Goal: Information Seeking & Learning: Find specific fact

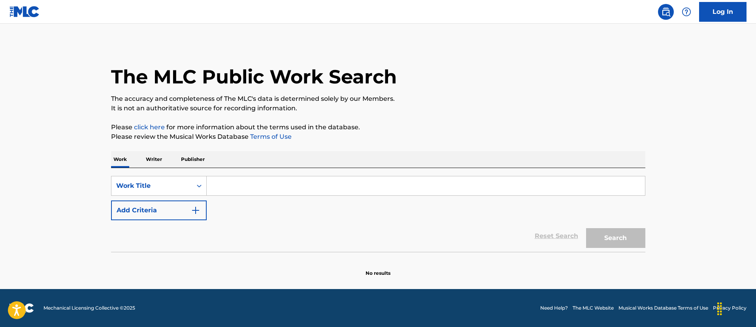
click at [270, 178] on input "Search Form" at bounding box center [426, 185] width 438 height 19
paste input "TE ASSUMI PRO BRASIL"
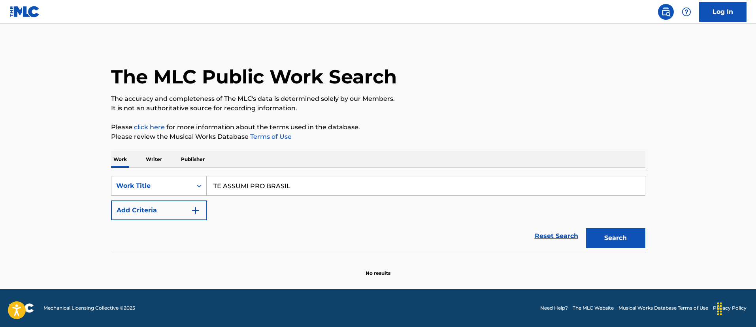
type input "TE ASSUMI PRO BRASIL"
click at [586, 228] on button "Search" at bounding box center [615, 238] width 59 height 20
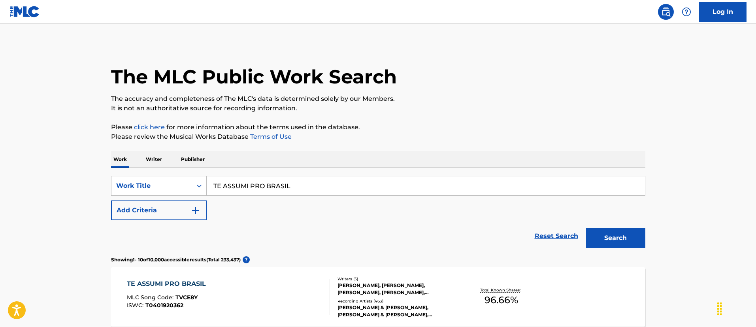
click at [198, 216] on button "Add Criteria" at bounding box center [159, 210] width 96 height 20
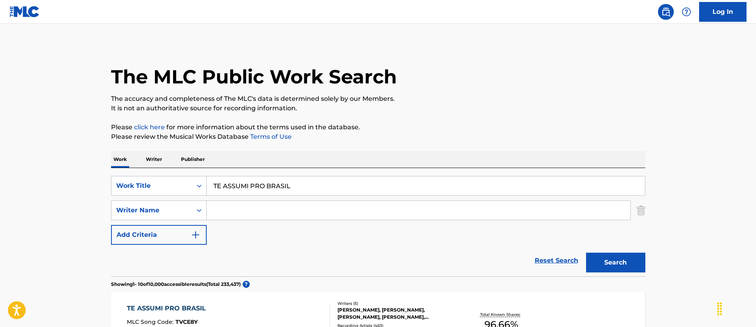
click at [225, 211] on input "Search Form" at bounding box center [418, 210] width 423 height 19
paste input "[PERSON_NAME]"
type input "[PERSON_NAME]"
click at [586, 252] on button "Search" at bounding box center [615, 262] width 59 height 20
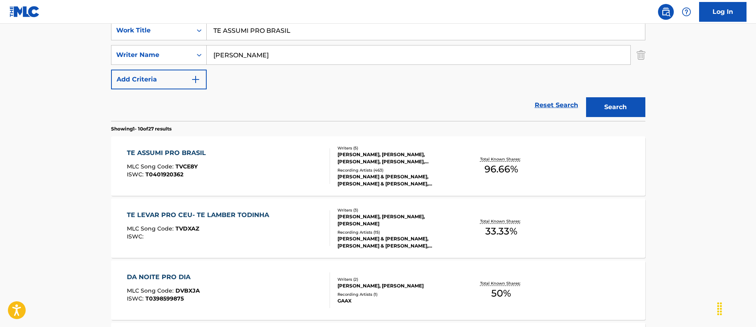
scroll to position [156, 0]
click at [241, 152] on div "TE ASSUMI PRO BRASIL MLC Song Code : TVCE8Y ISWC : T0401920362" at bounding box center [228, 165] width 203 height 36
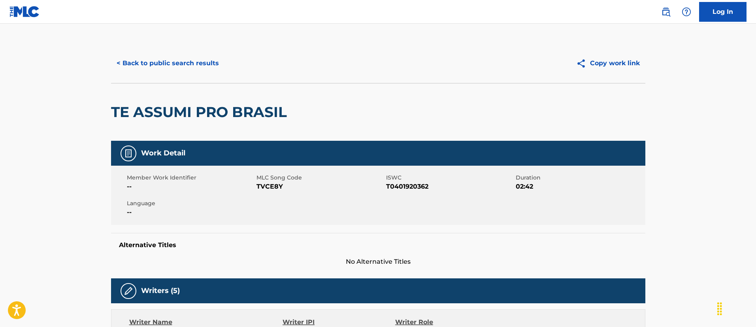
click at [157, 52] on div "< Back to public search results Copy work link" at bounding box center [378, 62] width 534 height 39
click at [160, 59] on button "< Back to public search results" at bounding box center [167, 63] width 113 height 20
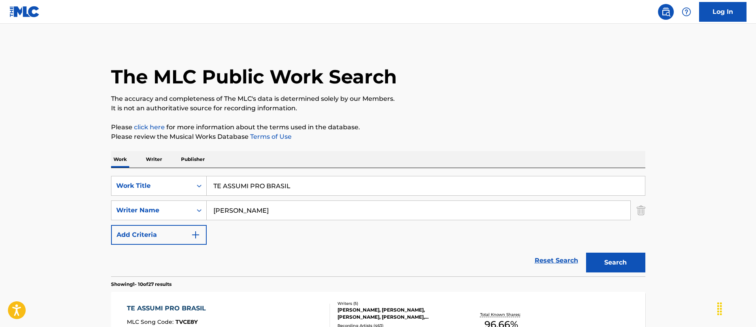
scroll to position [156, 0]
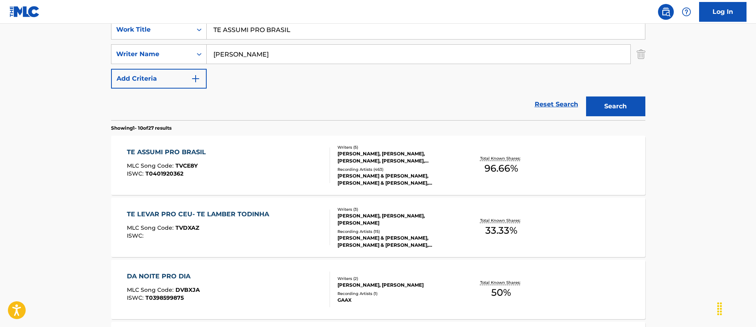
click at [260, 55] on input "[PERSON_NAME]" at bounding box center [418, 54] width 423 height 19
paste input "Hall [PERSON_NAME]"
type input "Hall [PERSON_NAME]"
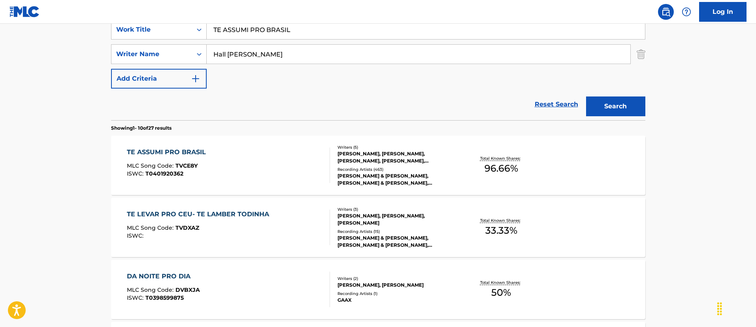
click at [263, 34] on input "TE ASSUMI PRO BRASIL" at bounding box center [426, 29] width 438 height 19
paste input "WE GET HIGH"
type input "WE GET HIGH"
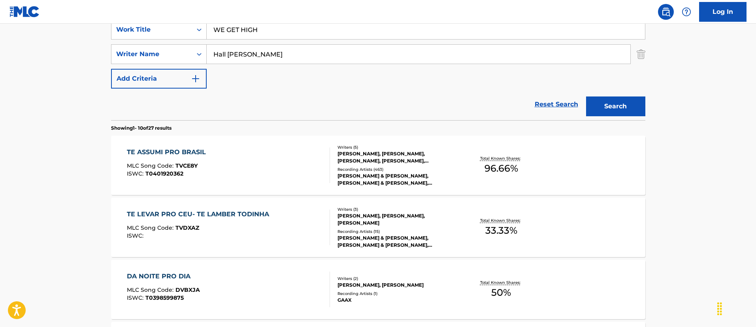
click at [603, 105] on button "Search" at bounding box center [615, 106] width 59 height 20
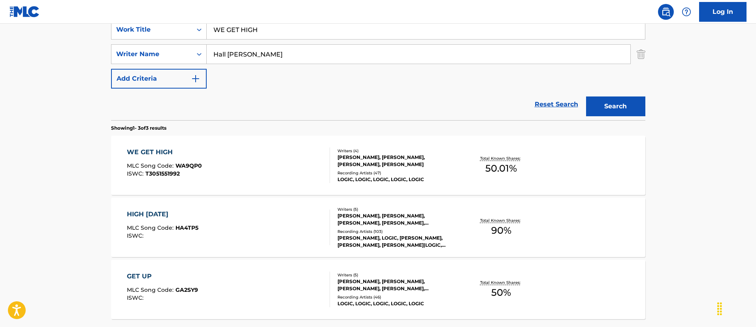
click at [242, 158] on div "WE GET HIGH MLC Song Code : WA9QP0 ISWC : T3051551992" at bounding box center [228, 165] width 203 height 36
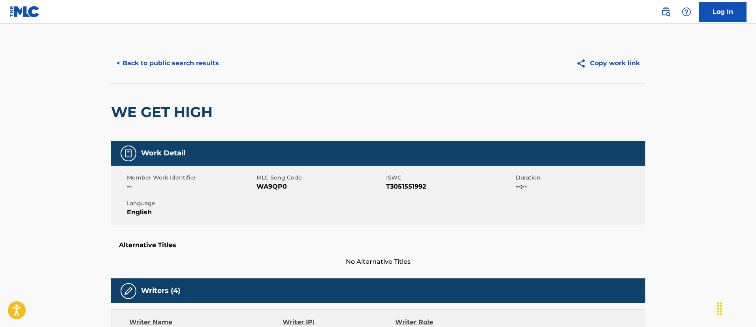
click at [191, 55] on button "< Back to public search results" at bounding box center [167, 63] width 113 height 20
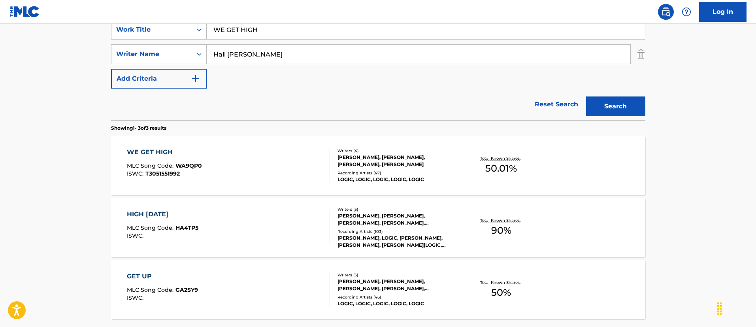
click at [252, 34] on input "WE GET HIGH" at bounding box center [426, 29] width 438 height 19
paste input "THE SHADOWS"
type input "THE SHADOWS"
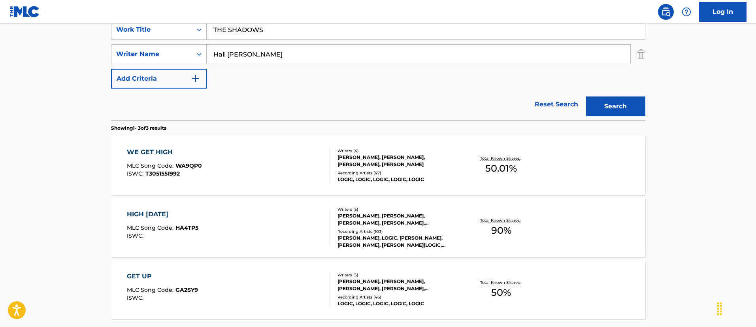
click at [307, 48] on input "Hall [PERSON_NAME]" at bounding box center [418, 54] width 423 height 19
paste input "[PERSON_NAME]"
click at [586, 96] on button "Search" at bounding box center [615, 106] width 59 height 20
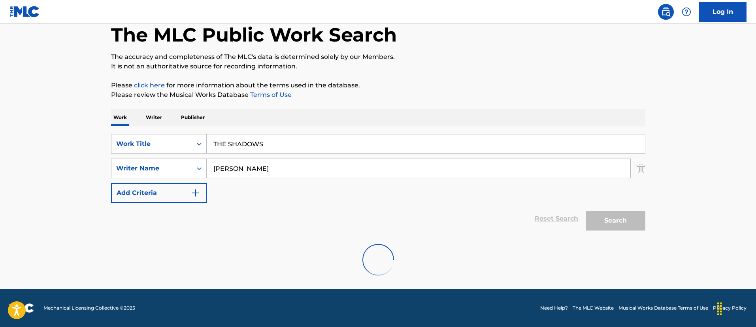
scroll to position [16, 0]
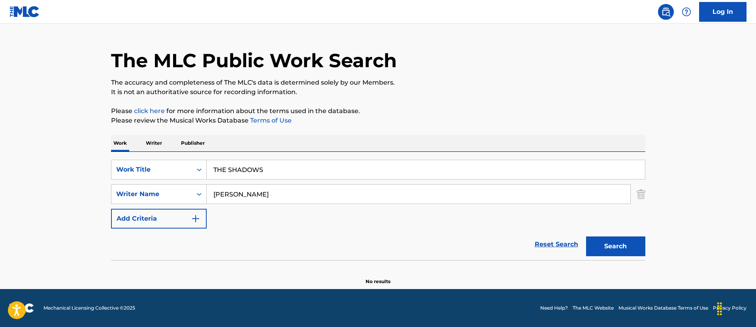
click at [297, 192] on input "[PERSON_NAME]" at bounding box center [418, 193] width 423 height 19
paste input "[PERSON_NAME]"
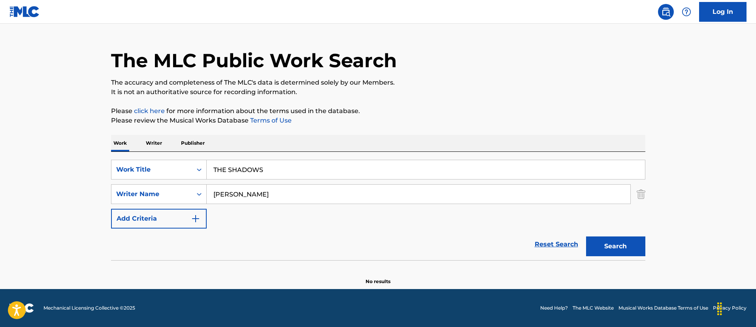
type input "[PERSON_NAME]"
click at [586, 236] on button "Search" at bounding box center [615, 246] width 59 height 20
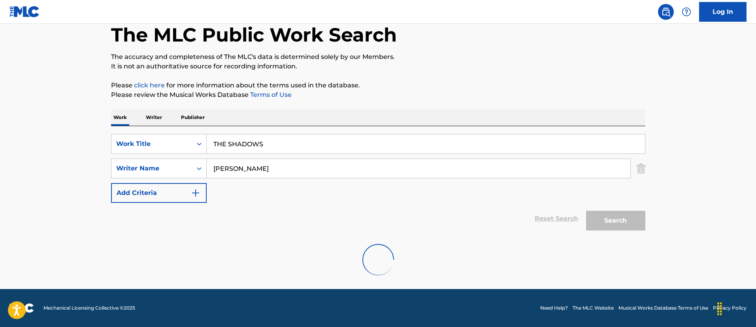
scroll to position [156, 0]
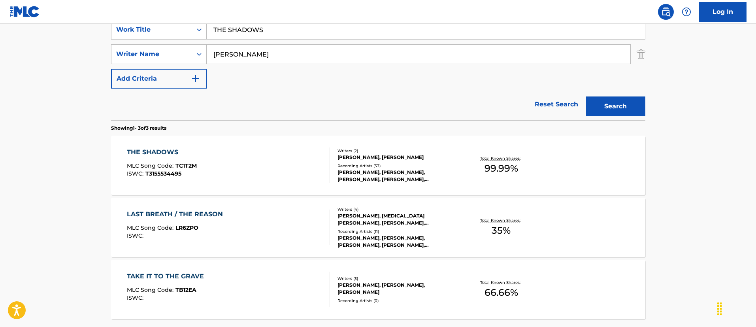
click at [281, 145] on div "THE SHADOWS MLC Song Code : TC1T2M ISWC : T3155534495 Writers ( 2 ) [PERSON_NAM…" at bounding box center [378, 164] width 534 height 59
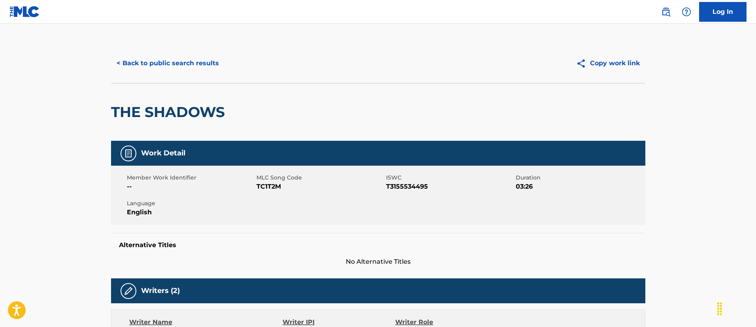
drag, startPoint x: 162, startPoint y: 43, endPoint x: 157, endPoint y: 61, distance: 18.7
click at [157, 62] on button "< Back to public search results" at bounding box center [167, 63] width 113 height 20
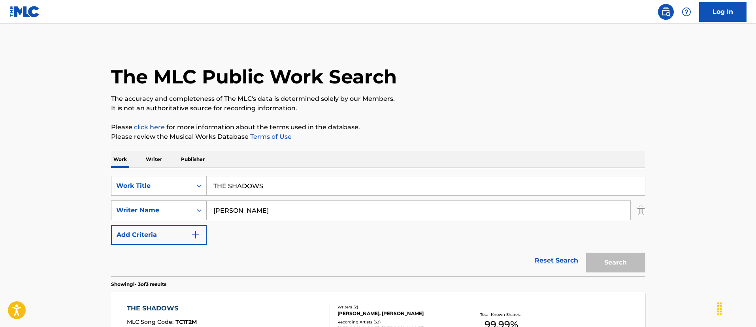
scroll to position [156, 0]
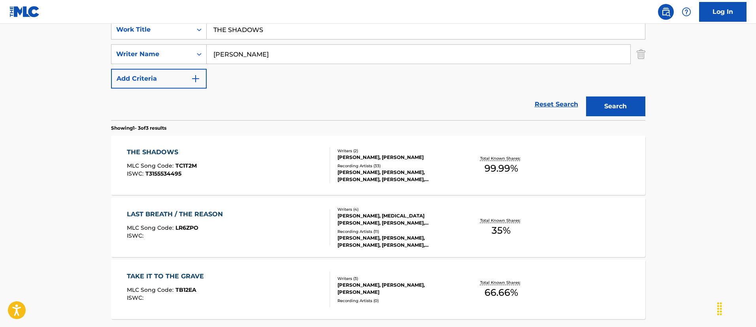
click at [228, 30] on input "THE SHADOWS" at bounding box center [426, 29] width 438 height 19
paste input "PARADISE WHAT ABOUT U"
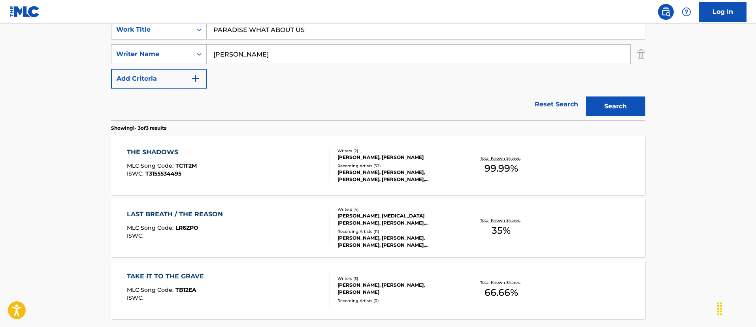
type input "PARADISE WHAT ABOUT US"
click at [369, 55] on input "[PERSON_NAME]" at bounding box center [418, 54] width 423 height 19
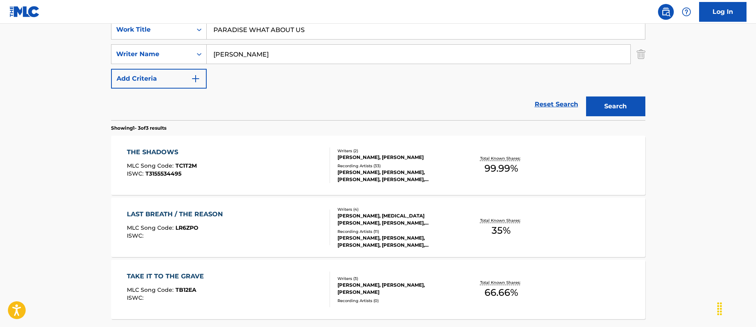
paste input "SPIERENBURG MARTIJN"
type input "SPIERENBURG MARTIJN"
click at [633, 107] on button "Search" at bounding box center [615, 106] width 59 height 20
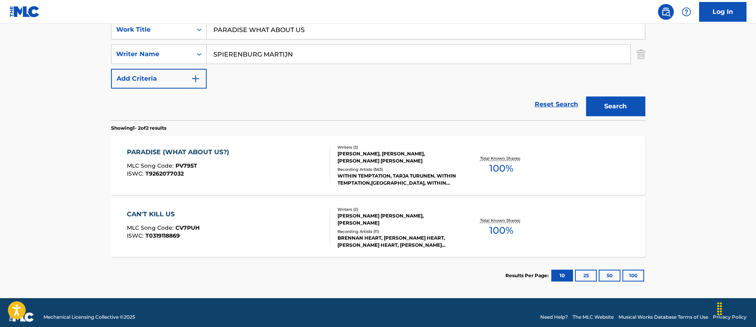
click at [275, 160] on div "PARADISE (WHAT ABOUT US?) MLC Song Code : PV795T ISWC : T9262077032" at bounding box center [228, 165] width 203 height 36
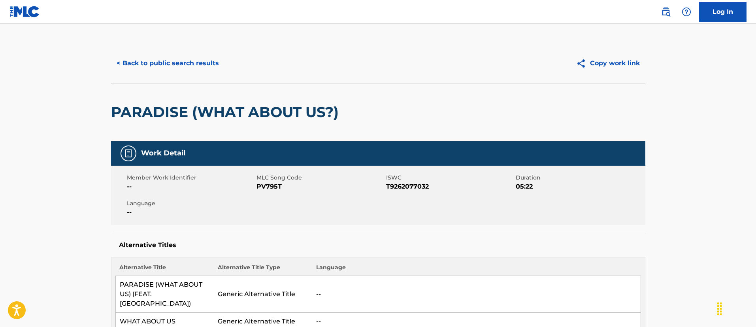
click at [164, 66] on button "< Back to public search results" at bounding box center [167, 63] width 113 height 20
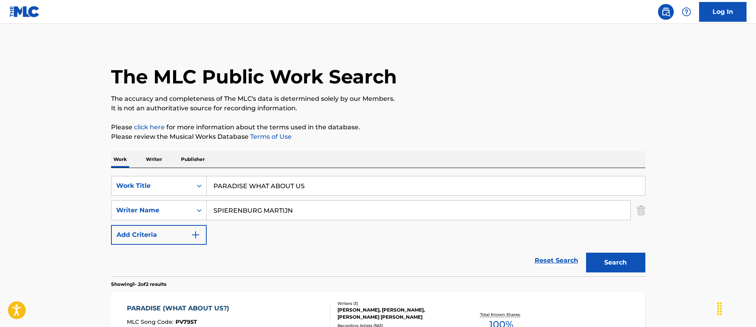
scroll to position [120, 0]
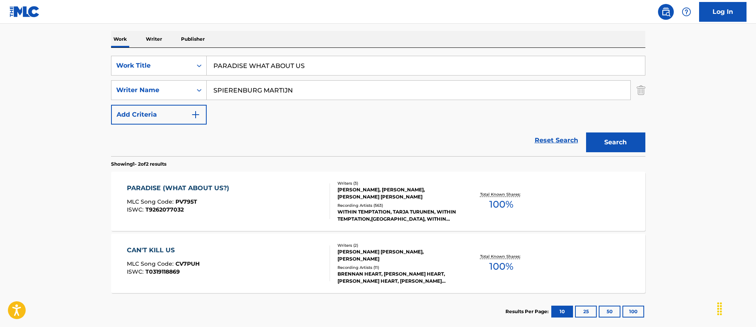
click at [299, 68] on input "PARADISE WHAT ABOUT US" at bounding box center [426, 65] width 438 height 19
paste input "In The Flesh"
type input "In The Flesh"
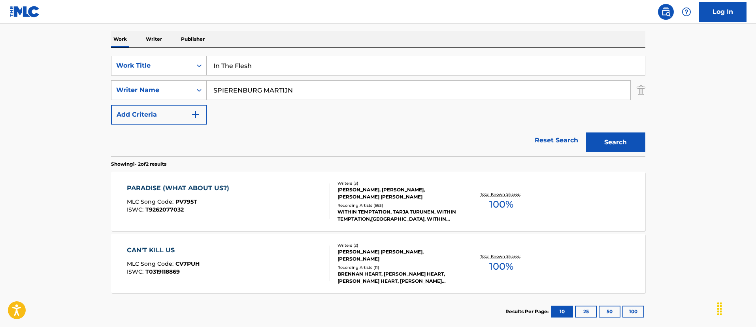
click at [307, 94] on input "SPIERENBURG MARTIJN" at bounding box center [418, 90] width 423 height 19
paste input "Kodak Black"
click at [586, 132] on button "Search" at bounding box center [615, 142] width 59 height 20
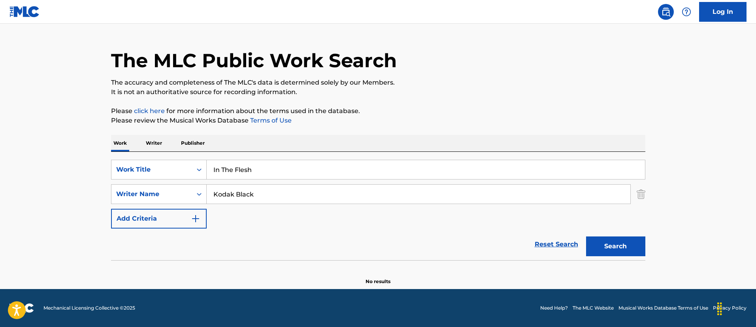
scroll to position [16, 0]
click at [372, 199] on input "Kodak Black" at bounding box center [418, 193] width 423 height 19
paste input "[PERSON_NAME]"
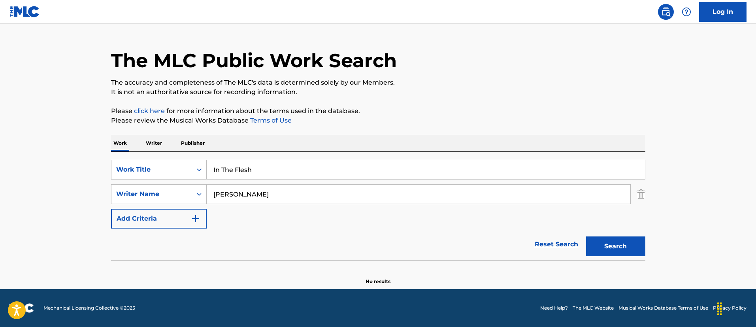
click at [586, 236] on button "Search" at bounding box center [615, 246] width 59 height 20
click at [350, 184] on input "[PERSON_NAME]" at bounding box center [418, 193] width 423 height 19
click at [348, 190] on input "[PERSON_NAME]" at bounding box center [418, 193] width 423 height 19
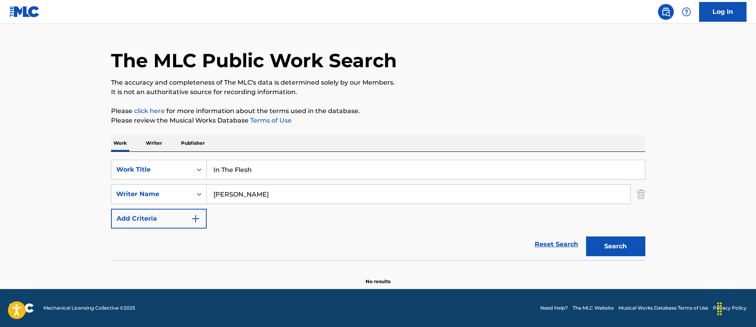
click at [348, 190] on input "[PERSON_NAME]" at bounding box center [418, 193] width 423 height 19
paste input "[PERSON_NAME]"
type input "[PERSON_NAME]"
click at [218, 167] on input "In The Flesh" at bounding box center [426, 169] width 438 height 19
click at [586, 236] on button "Search" at bounding box center [615, 246] width 59 height 20
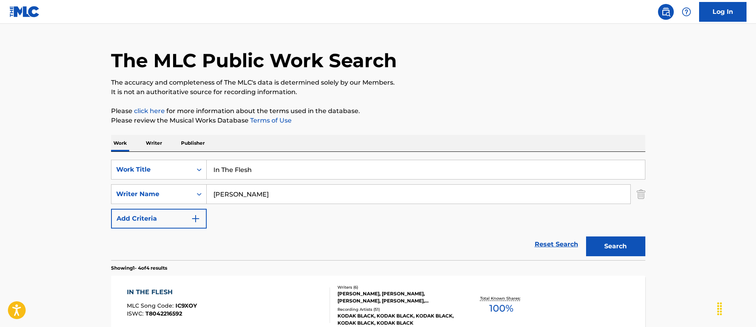
click at [231, 177] on input "In The Flesh" at bounding box center [426, 169] width 438 height 19
paste input "Me Siento Orgulloso"
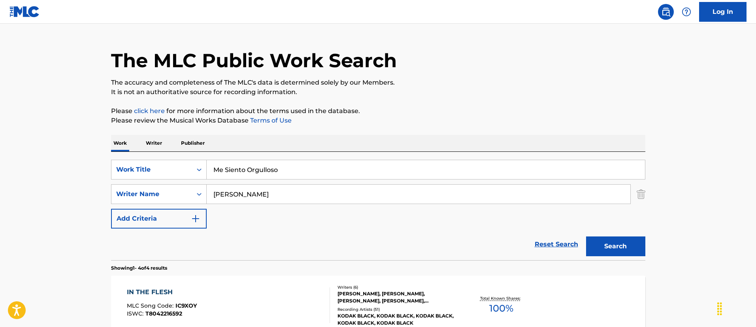
type input "Me Siento Orgulloso"
click at [273, 194] on input "[PERSON_NAME]" at bounding box center [418, 193] width 423 height 19
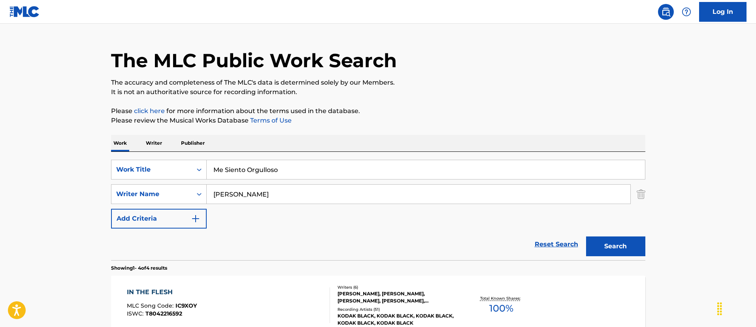
paste input "[PERSON_NAME]"
click at [616, 250] on button "Search" at bounding box center [615, 246] width 59 height 20
click at [270, 201] on input "[PERSON_NAME]" at bounding box center [418, 193] width 423 height 19
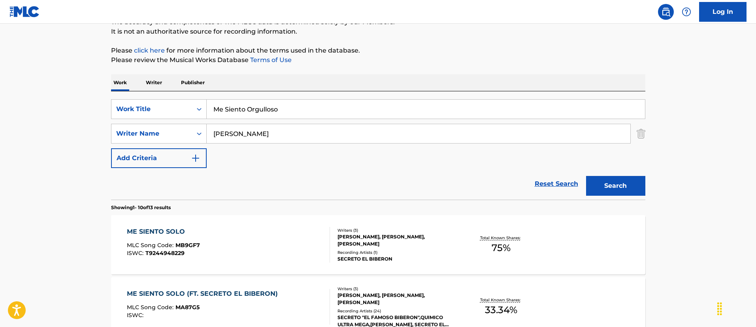
scroll to position [135, 0]
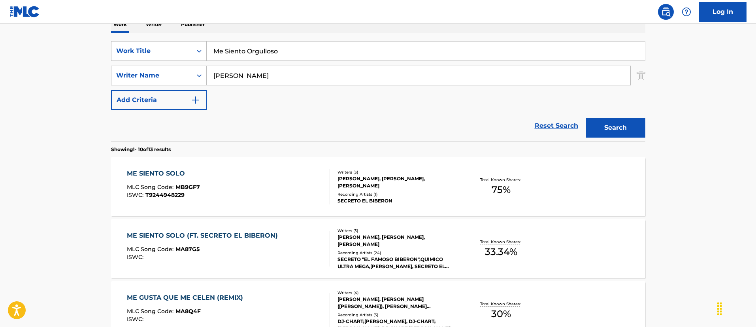
paste input "[PERSON_NAME] [PERSON_NAME]"
type input "[PERSON_NAME] [PERSON_NAME]"
click at [297, 175] on div "ME SIENTO SOLO MLC Song Code : MB9GF7 ISWC : T9244948229" at bounding box center [228, 187] width 203 height 36
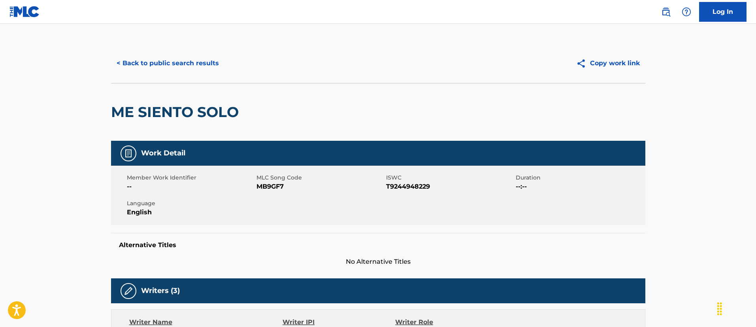
click at [188, 100] on div "ME SIENTO SOLO" at bounding box center [177, 111] width 132 height 57
copy div "ME SIENTO SOLO"
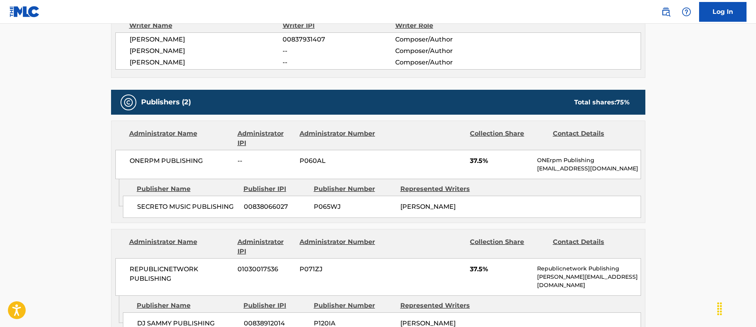
scroll to position [118, 0]
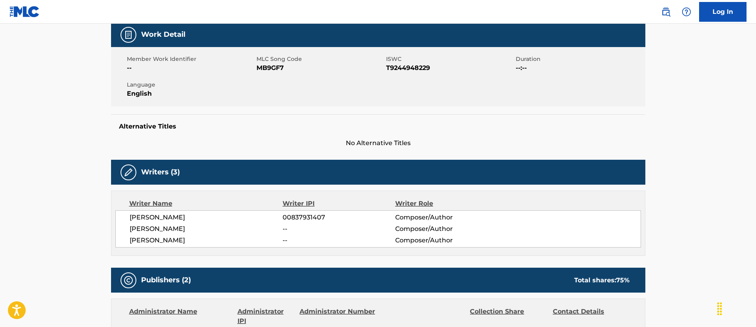
click at [162, 217] on span "[PERSON_NAME]" at bounding box center [206, 217] width 153 height 9
copy div "[PERSON_NAME]"
click at [173, 235] on span "[PERSON_NAME]" at bounding box center [206, 239] width 153 height 9
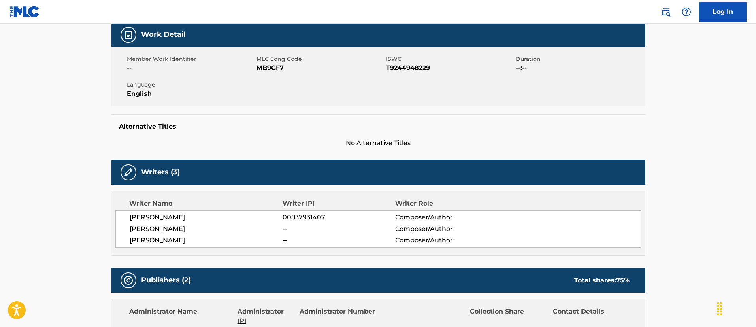
click at [173, 235] on span "[PERSON_NAME]" at bounding box center [206, 239] width 153 height 9
copy div "[PERSON_NAME]"
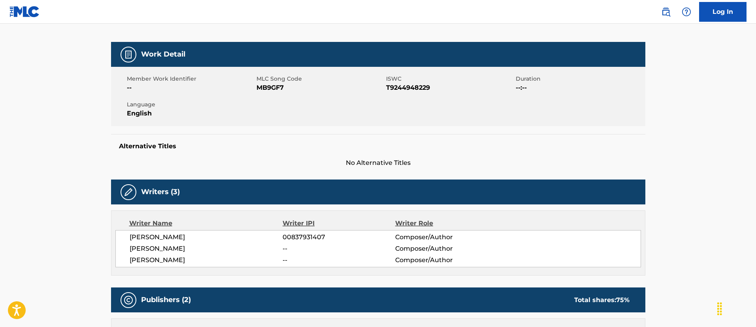
scroll to position [0, 0]
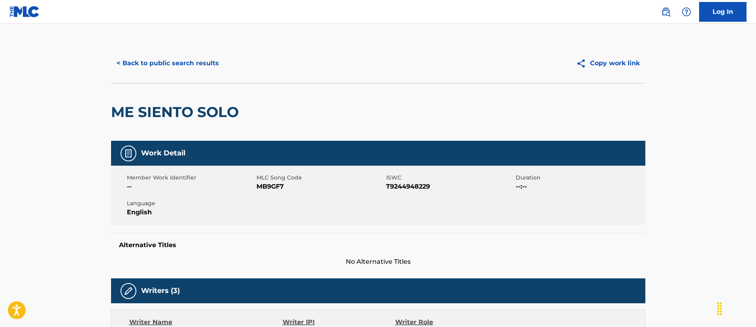
click at [198, 65] on button "< Back to public search results" at bounding box center [167, 63] width 113 height 20
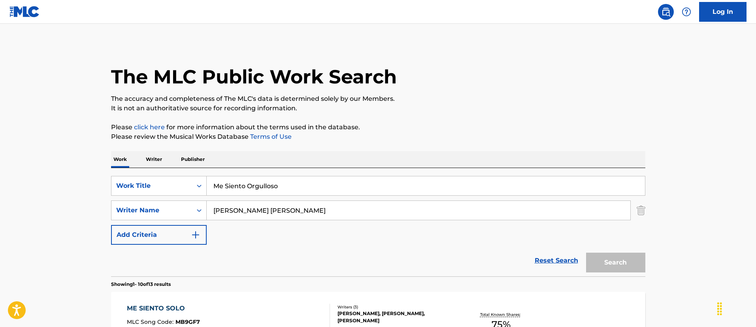
scroll to position [135, 0]
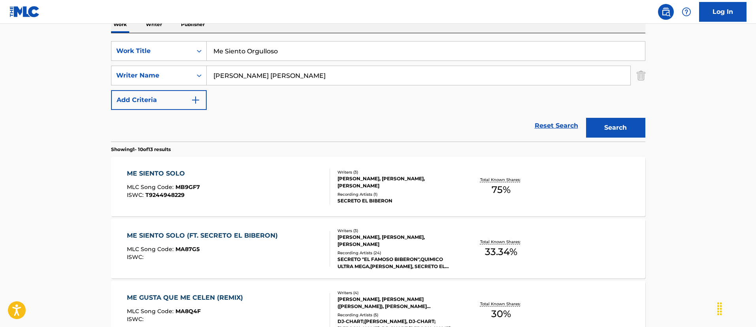
click at [389, 69] on input "[PERSON_NAME] [PERSON_NAME]" at bounding box center [418, 75] width 423 height 19
paste input "[PERSON_NAME] QUAVIOUS KEYATE"
type input "[PERSON_NAME] QUAVIOUS KEYATE"
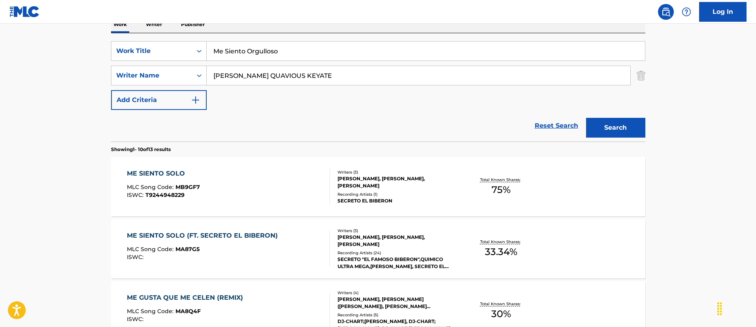
click at [253, 61] on div "SearchWithCriteria40fb2fc8-1f15-4a79-a0d0-af7058da6691 Work Title Me Siento Org…" at bounding box center [378, 75] width 534 height 69
click at [258, 48] on input "Me Siento Orgulloso" at bounding box center [426, 50] width 438 height 19
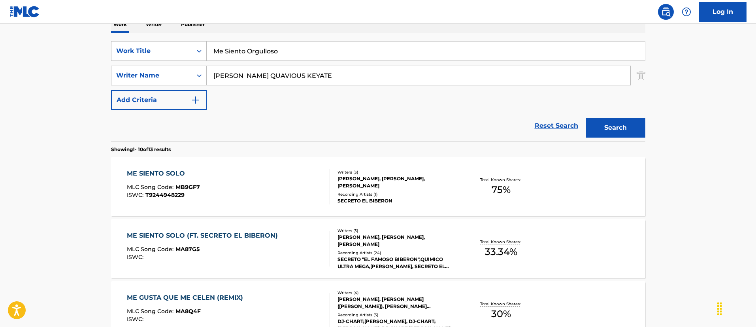
paste input "SHINE"
click at [586, 118] on button "Search" at bounding box center [615, 128] width 59 height 20
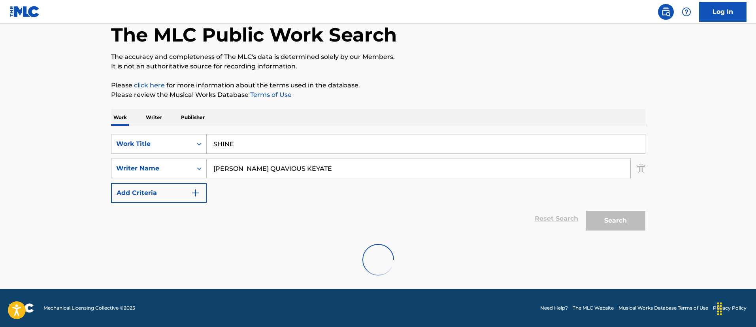
scroll to position [103, 0]
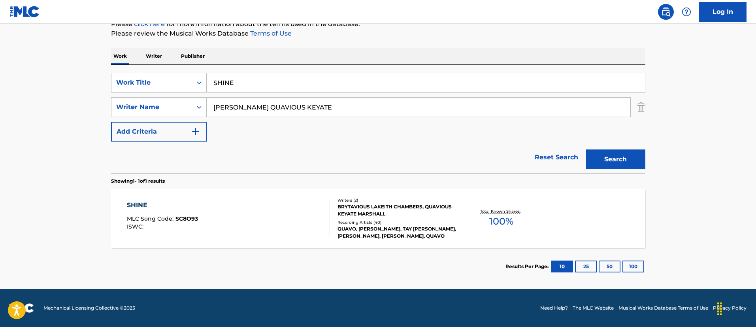
click at [248, 92] on div "SearchWithCriteria40fb2fc8-1f15-4a79-a0d0-af7058da6691 Work Title SHINE SearchW…" at bounding box center [378, 107] width 534 height 69
click at [247, 75] on input "SHINE" at bounding box center [426, 82] width 438 height 19
paste input "[GEOGRAPHIC_DATA]"
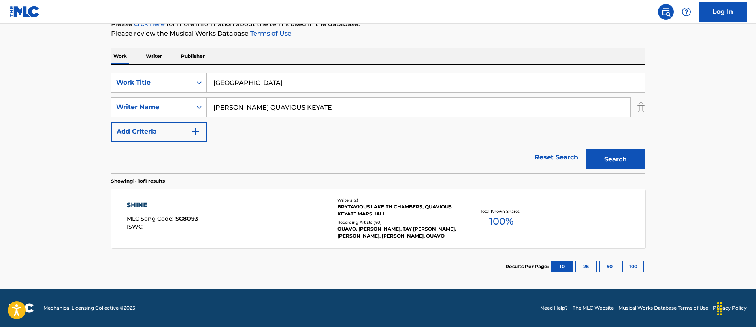
type input "[GEOGRAPHIC_DATA]"
click at [324, 108] on input "[PERSON_NAME] QUAVIOUS KEYATE" at bounding box center [418, 107] width 423 height 19
paste input "[PERSON_NAME]"
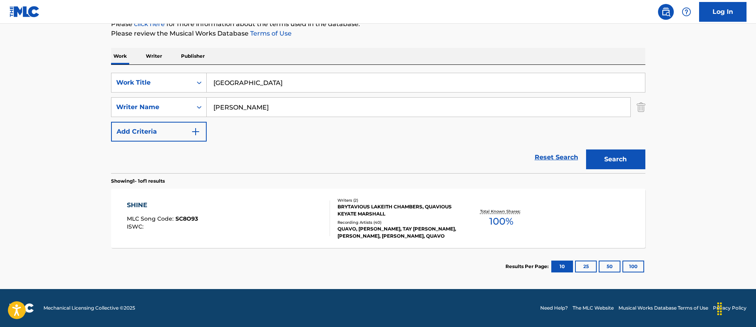
type input "[PERSON_NAME]"
click at [586, 149] on button "Search" at bounding box center [615, 159] width 59 height 20
click at [333, 226] on div "Writers ( 9 ) [PERSON_NAME], [PERSON_NAME], [PERSON_NAME], [PERSON_NAME], [PERS…" at bounding box center [393, 218] width 127 height 42
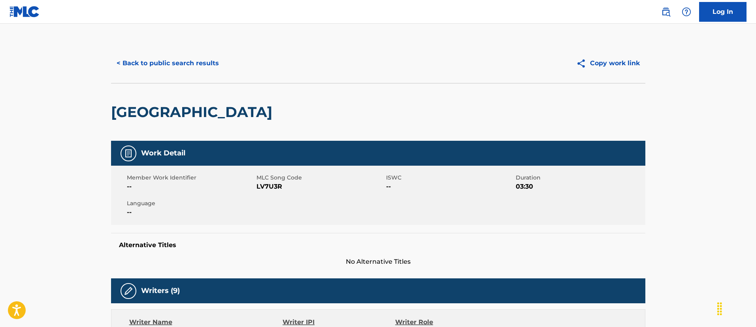
click at [186, 67] on button "< Back to public search results" at bounding box center [167, 63] width 113 height 20
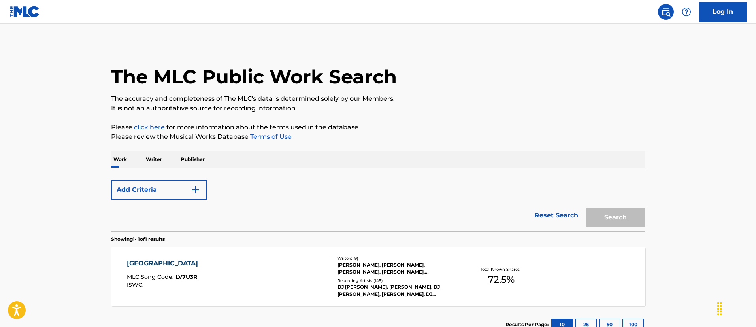
scroll to position [58, 0]
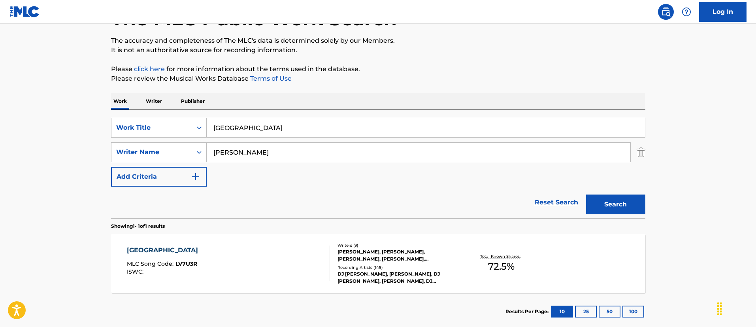
click at [302, 123] on input "[GEOGRAPHIC_DATA]" at bounding box center [426, 127] width 438 height 19
paste input "Daddy"
type input "Daddy"
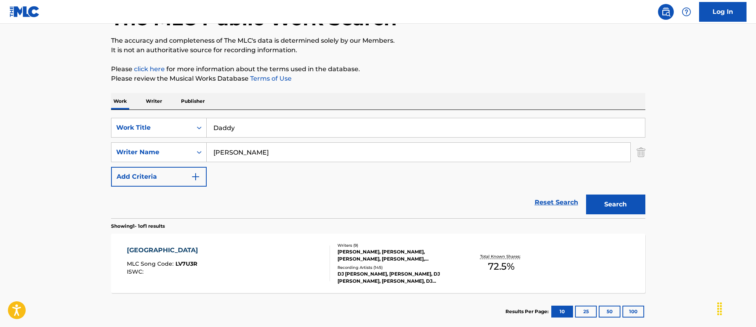
click at [290, 146] on input "[PERSON_NAME]" at bounding box center [418, 152] width 423 height 19
paste input "Wherry [PERSON_NAME]"
type input "Wherry [PERSON_NAME]"
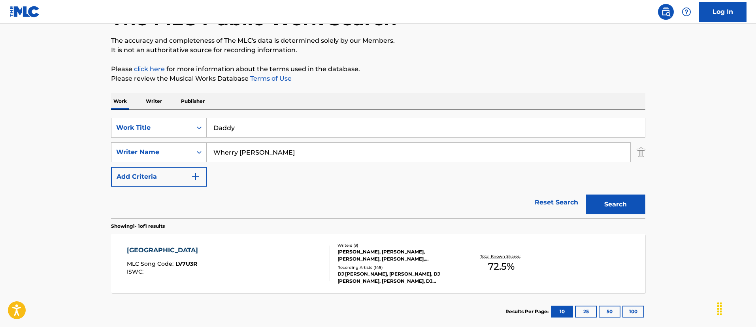
click at [586, 194] on button "Search" at bounding box center [615, 204] width 59 height 20
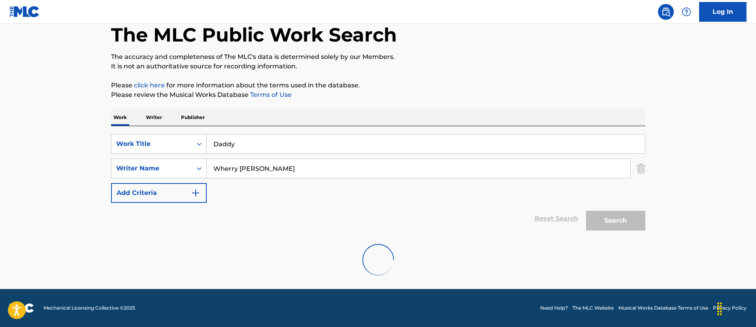
scroll to position [16, 0]
